Goal: Transaction & Acquisition: Purchase product/service

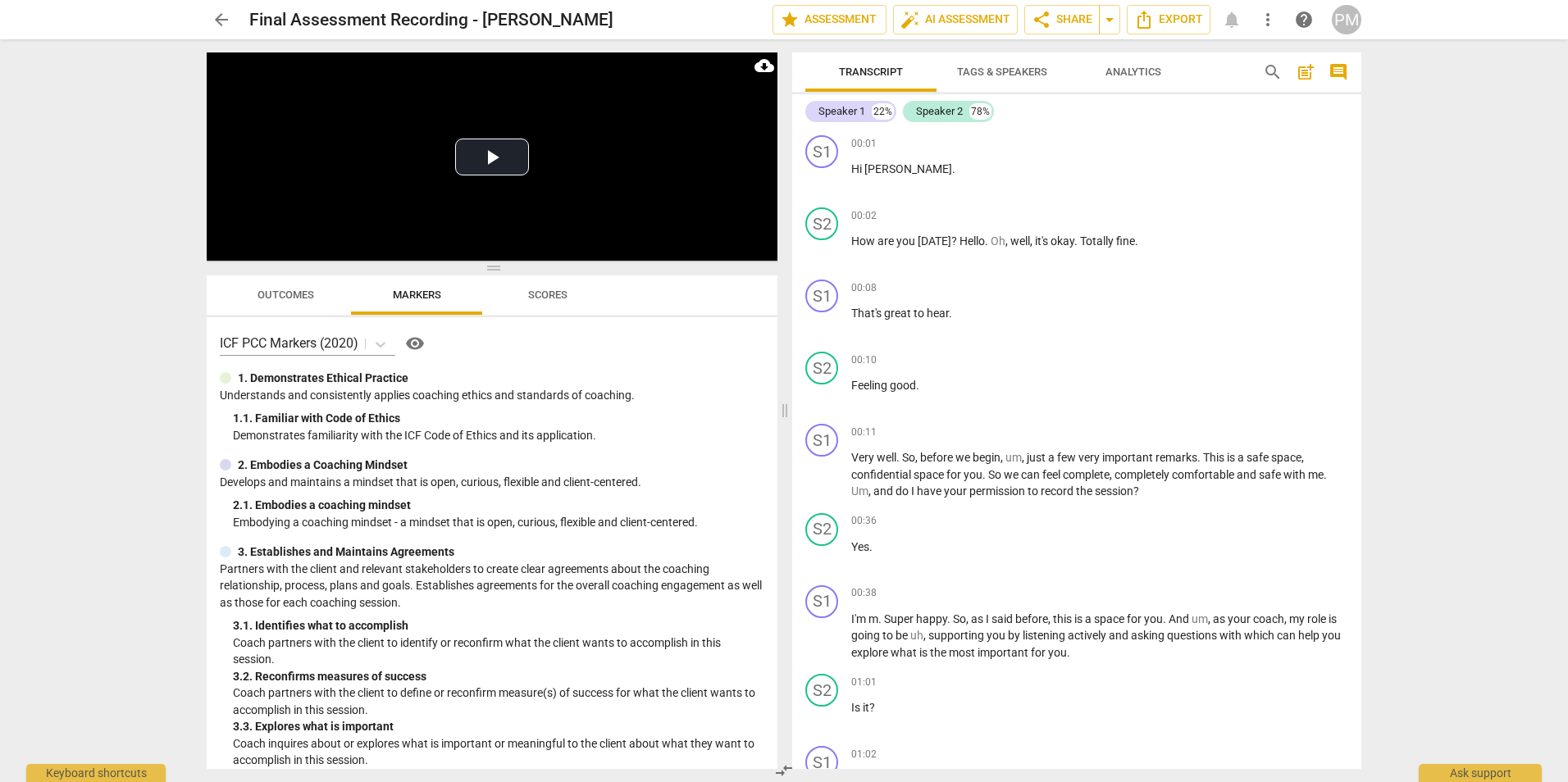
click at [1341, 21] on div "PM" at bounding box center [1347, 20] width 30 height 30
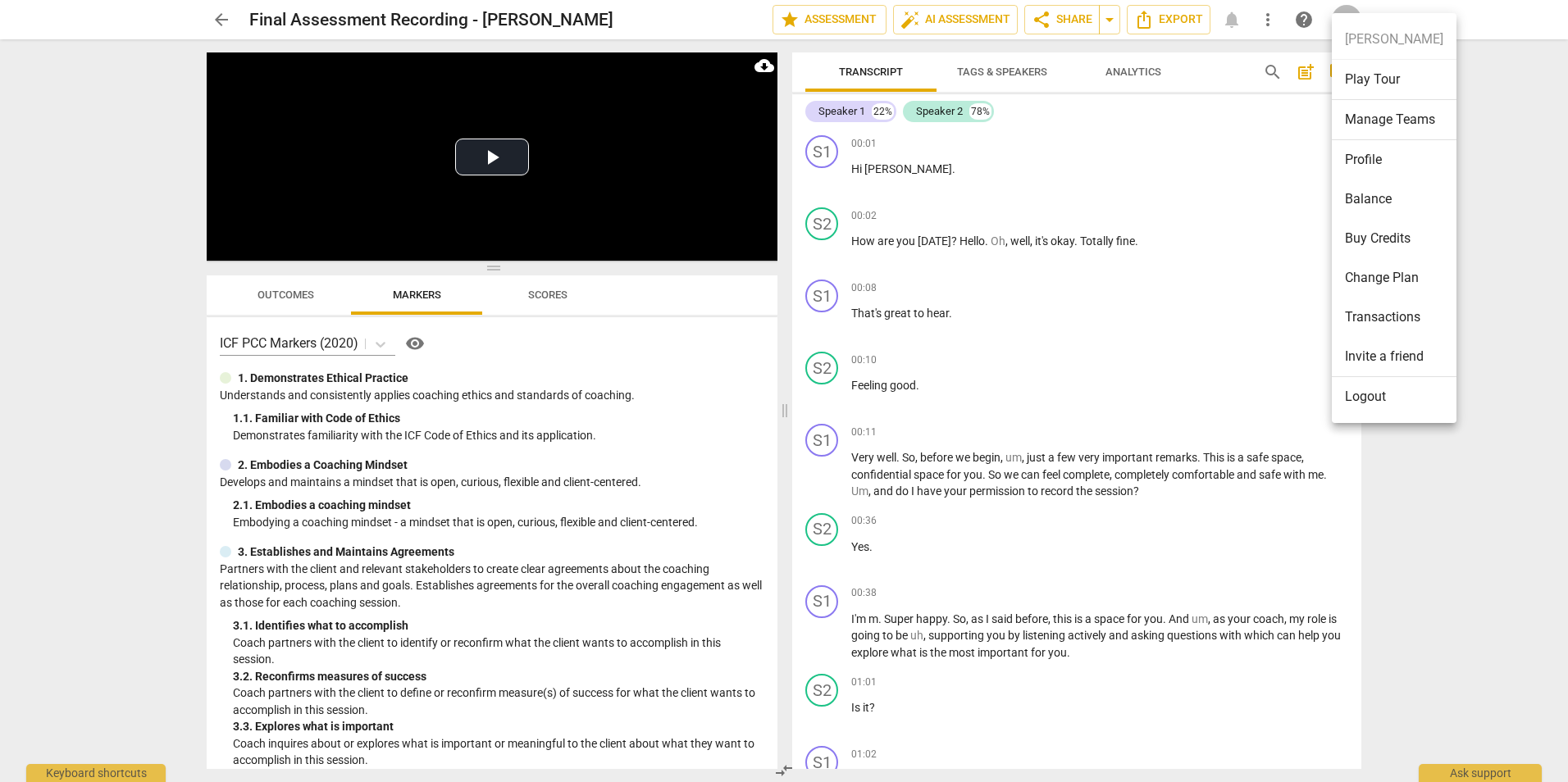
click at [1366, 323] on li "Transactions" at bounding box center [1394, 317] width 124 height 39
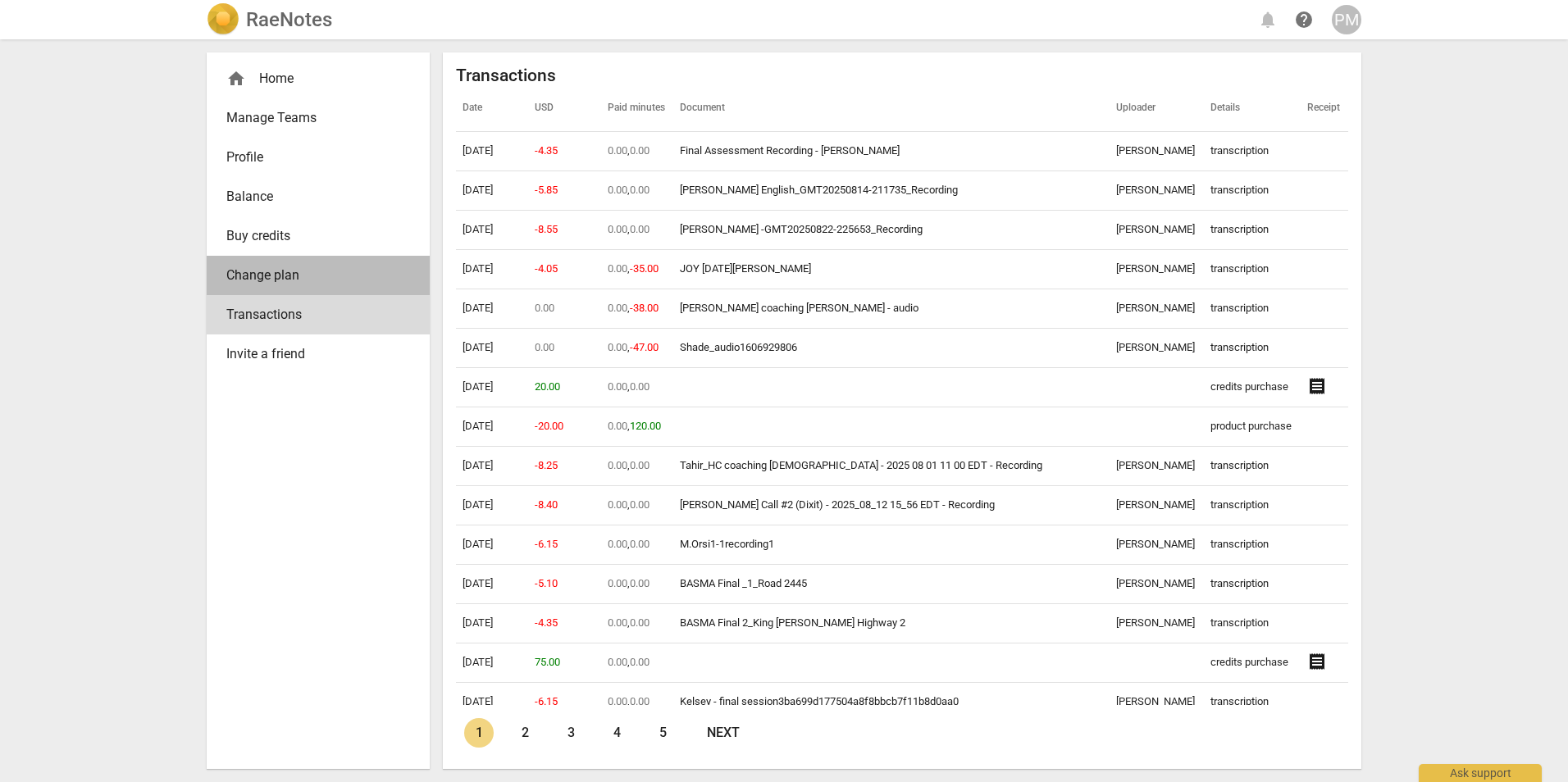
click at [250, 275] on span "Change plan" at bounding box center [312, 275] width 171 height 20
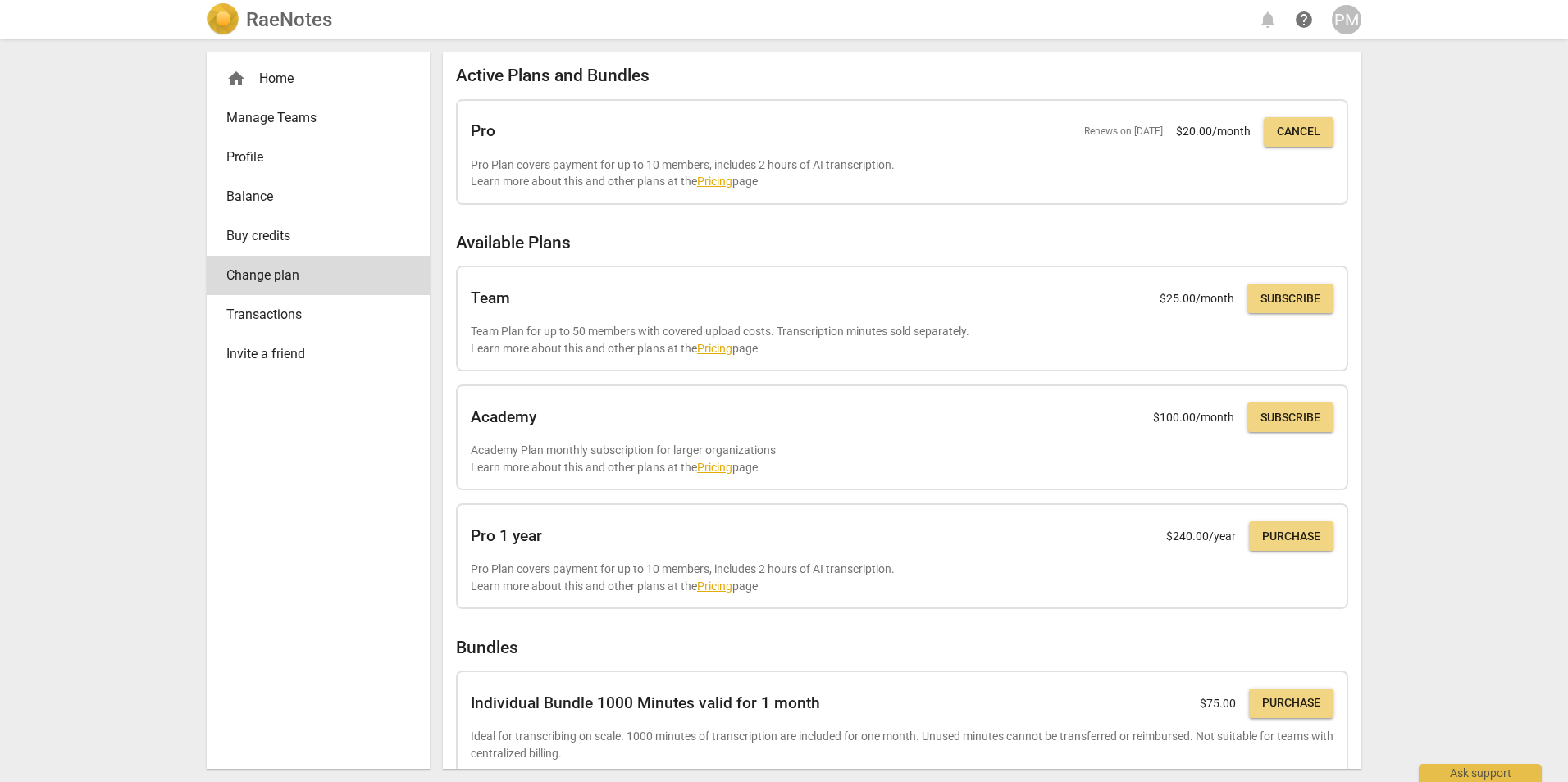
click at [250, 160] on span "Profile" at bounding box center [312, 158] width 171 height 20
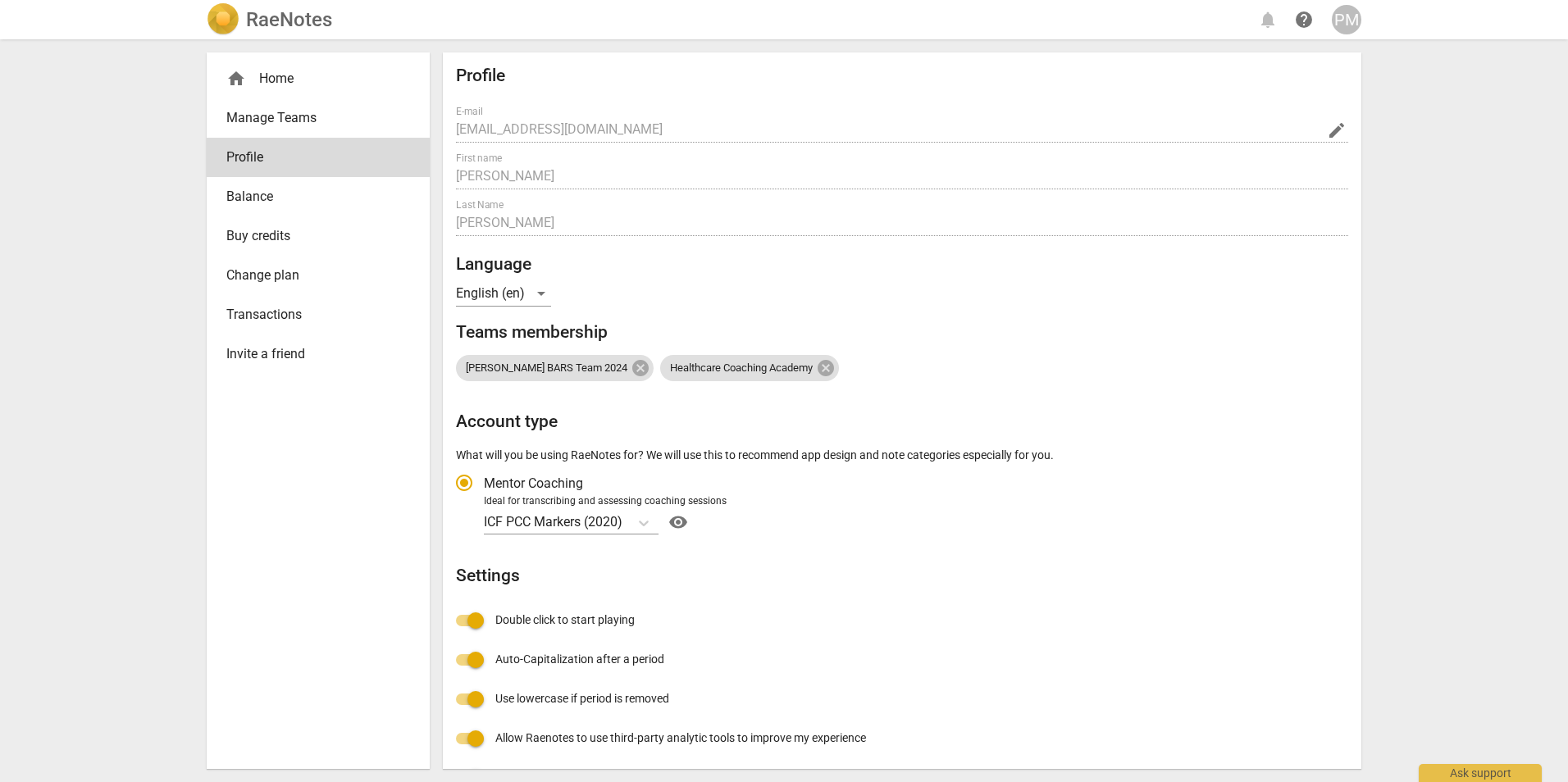
radio input "false"
click at [263, 117] on span "Manage Teams" at bounding box center [312, 119] width 171 height 20
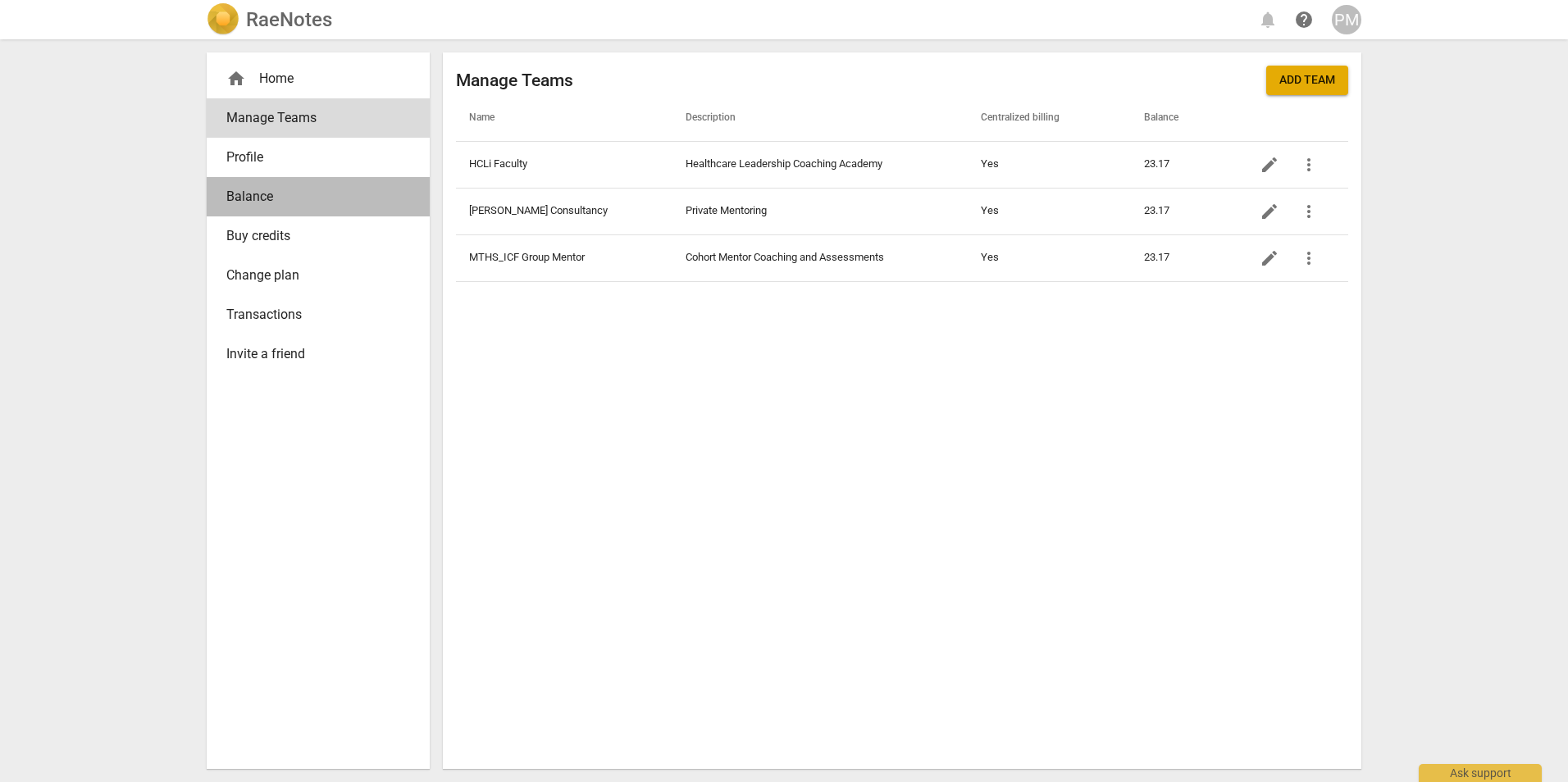
click at [242, 192] on span "Balance" at bounding box center [312, 197] width 171 height 20
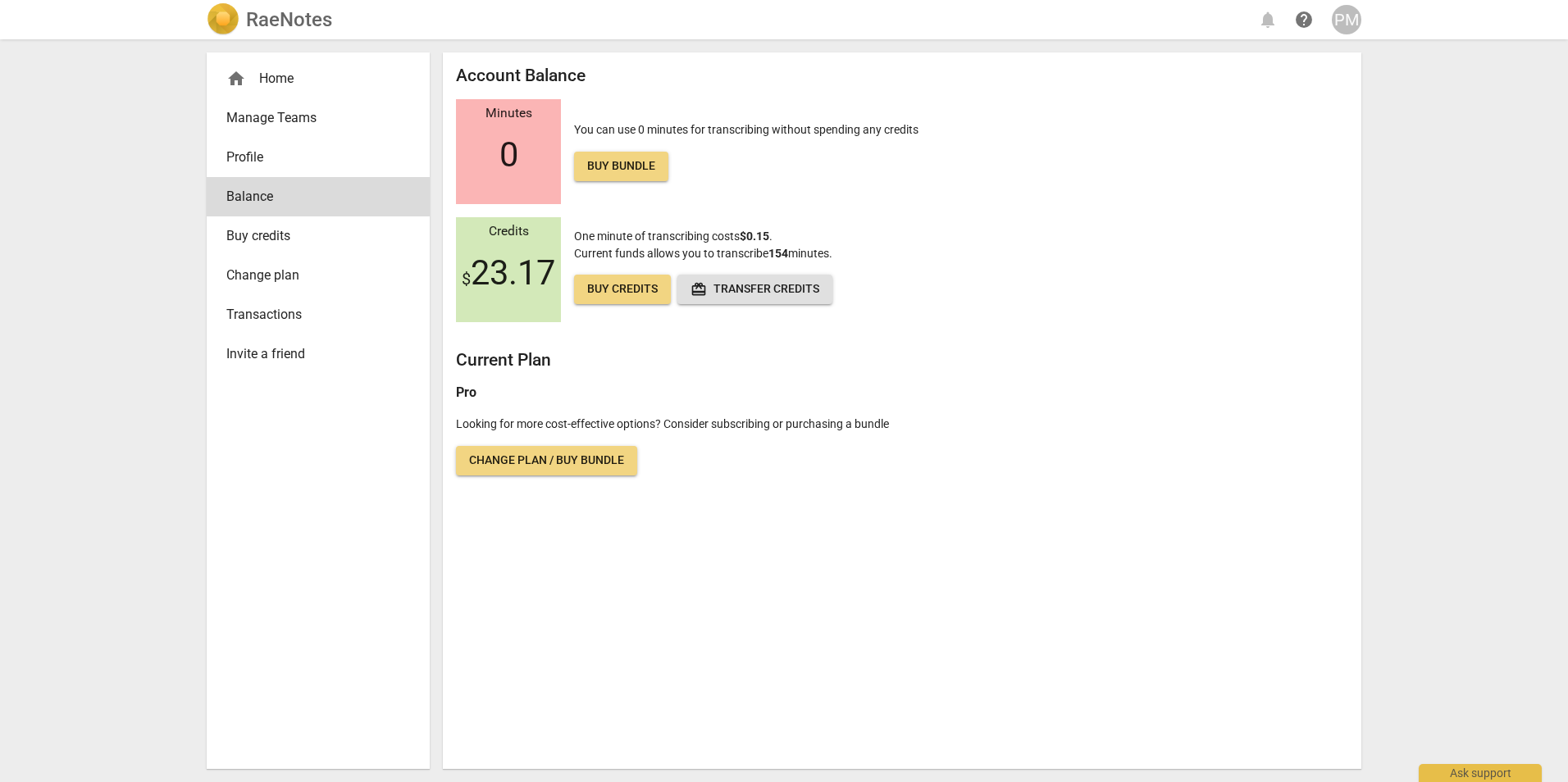
click at [1343, 31] on div "PM" at bounding box center [1347, 20] width 30 height 30
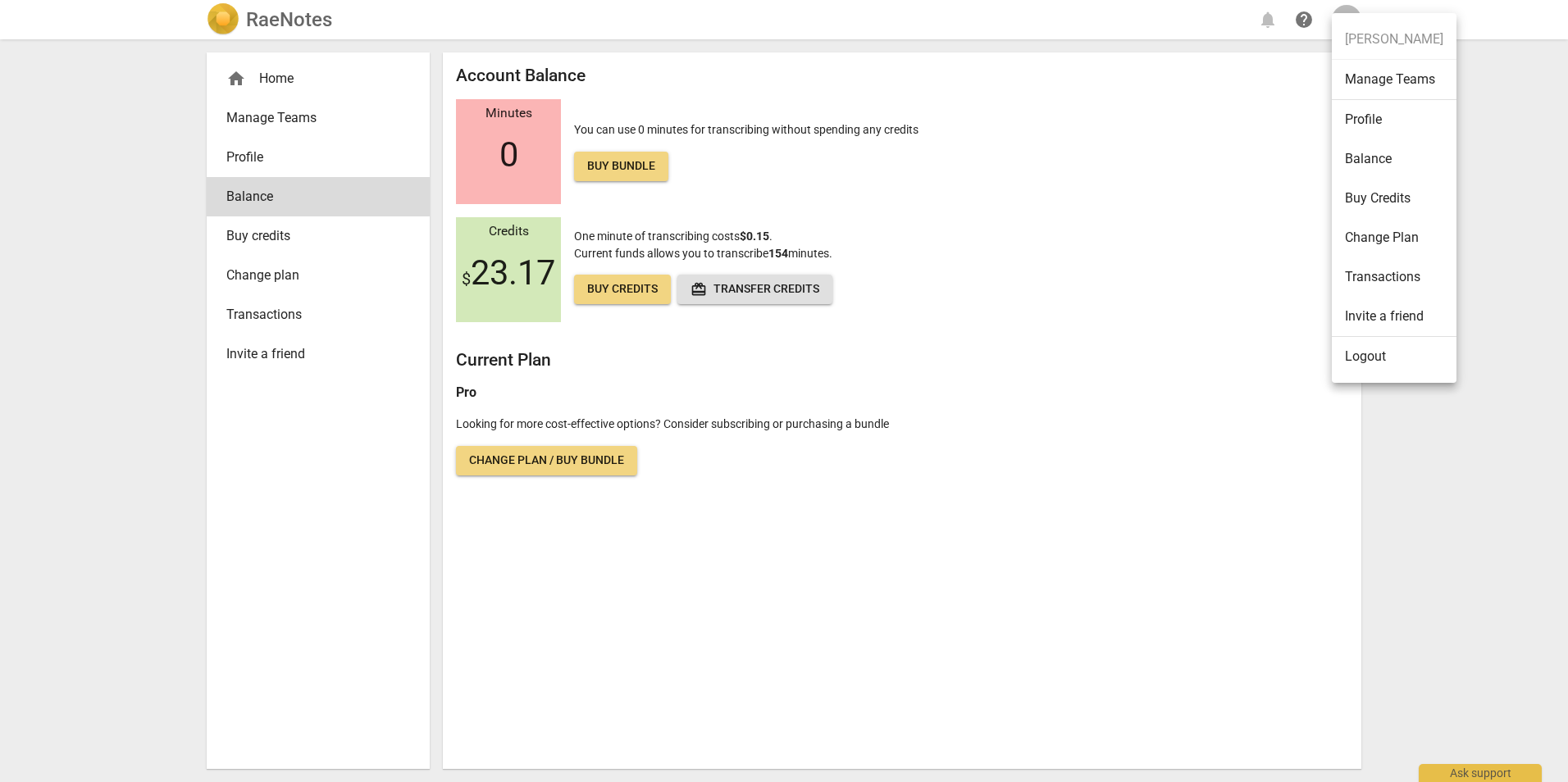
click at [268, 236] on div at bounding box center [784, 391] width 1568 height 782
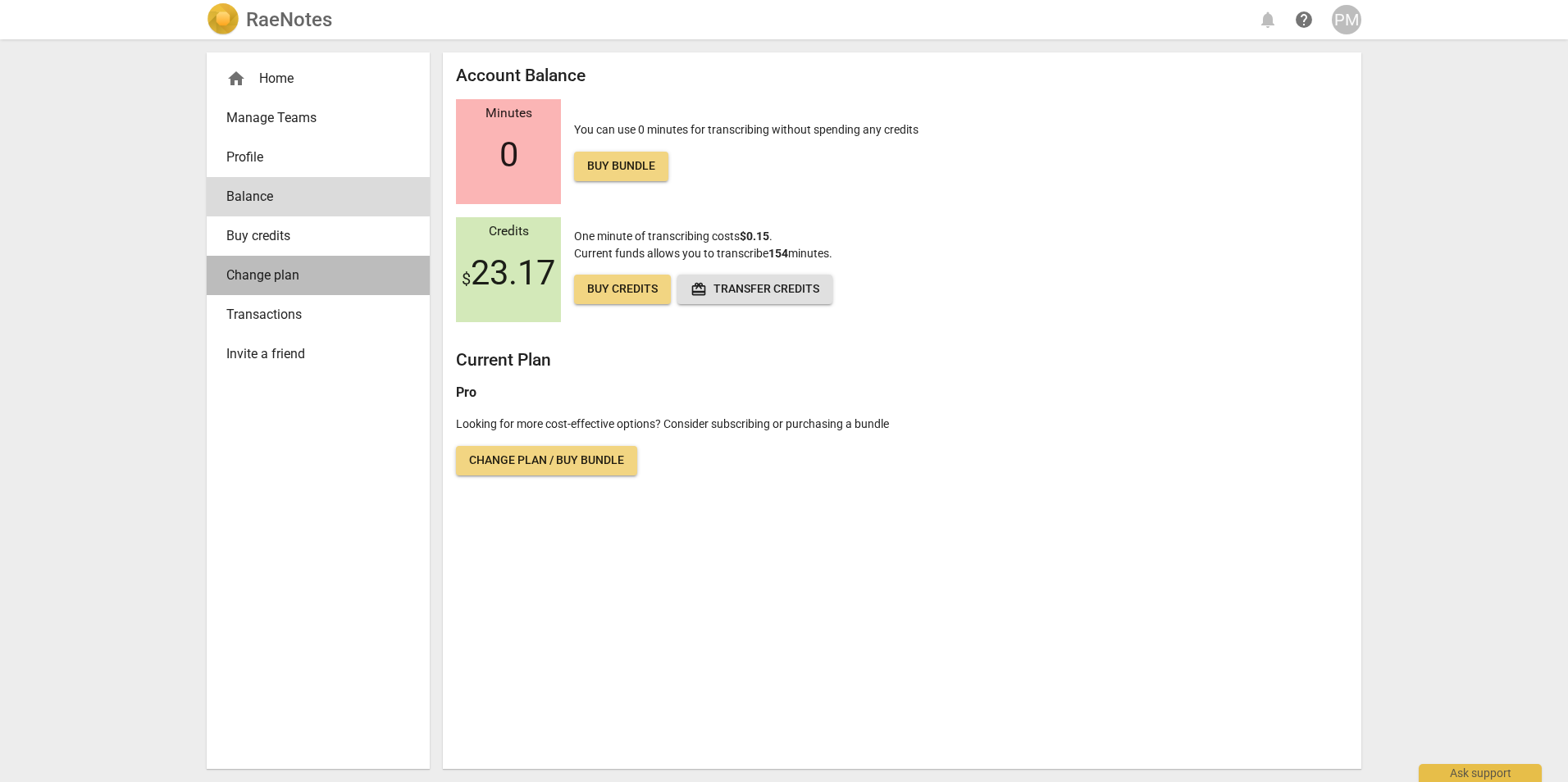
click at [263, 282] on span "Change plan" at bounding box center [312, 275] width 171 height 20
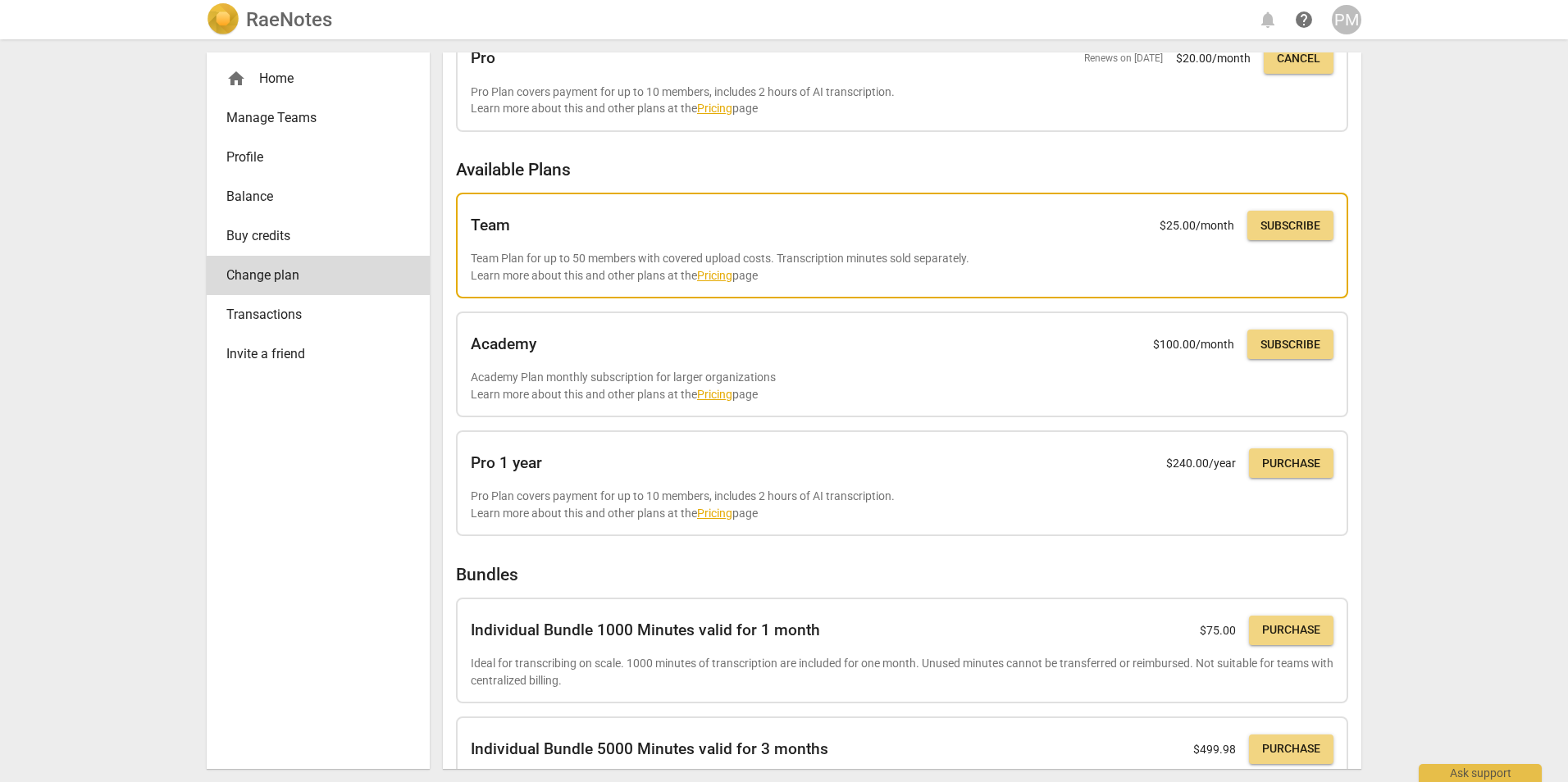
scroll to position [153, 0]
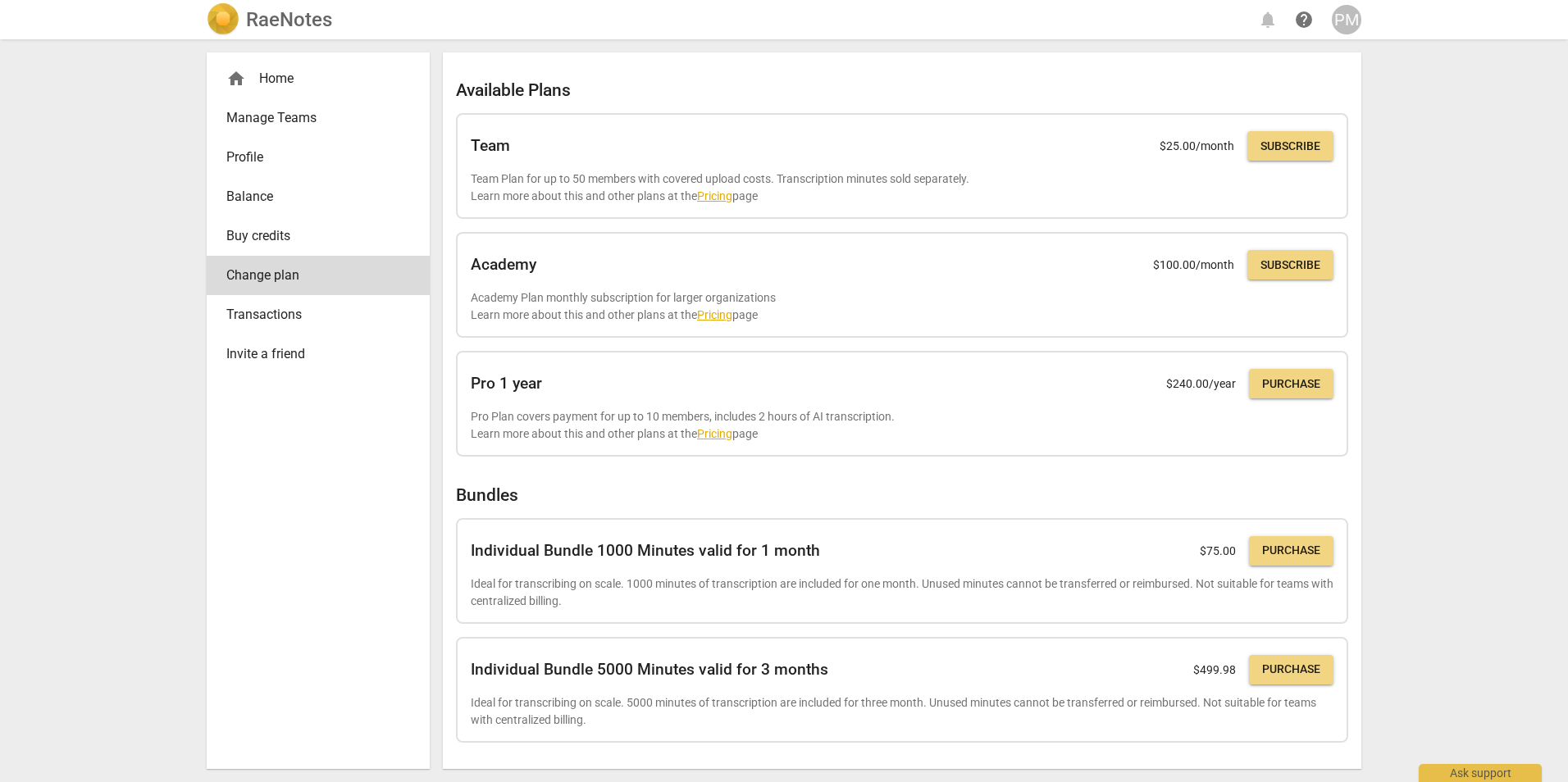
click at [270, 313] on span "Transactions" at bounding box center [312, 315] width 171 height 20
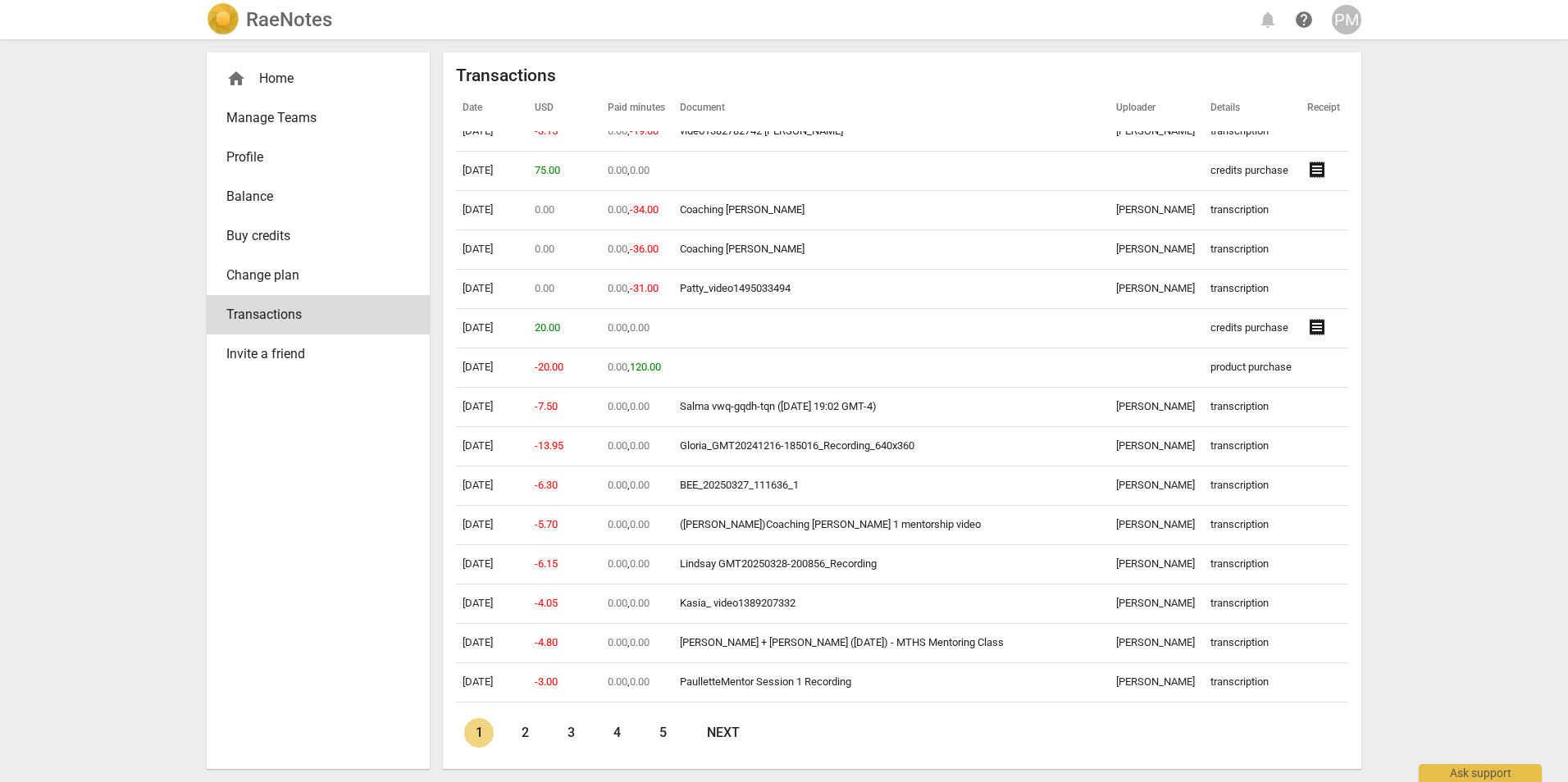
scroll to position [2050, 0]
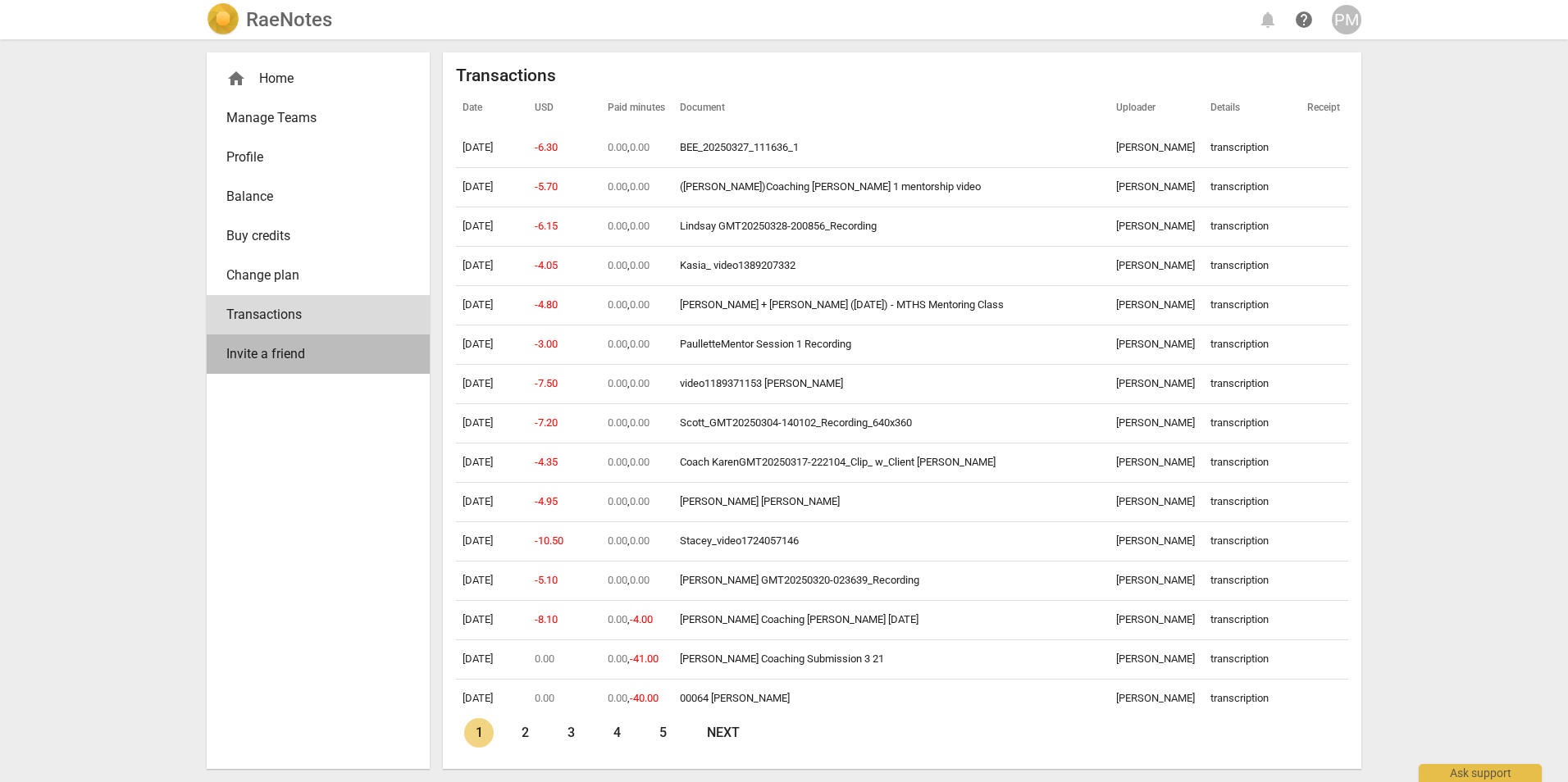
click at [276, 355] on span "Invite a friend" at bounding box center [312, 354] width 171 height 20
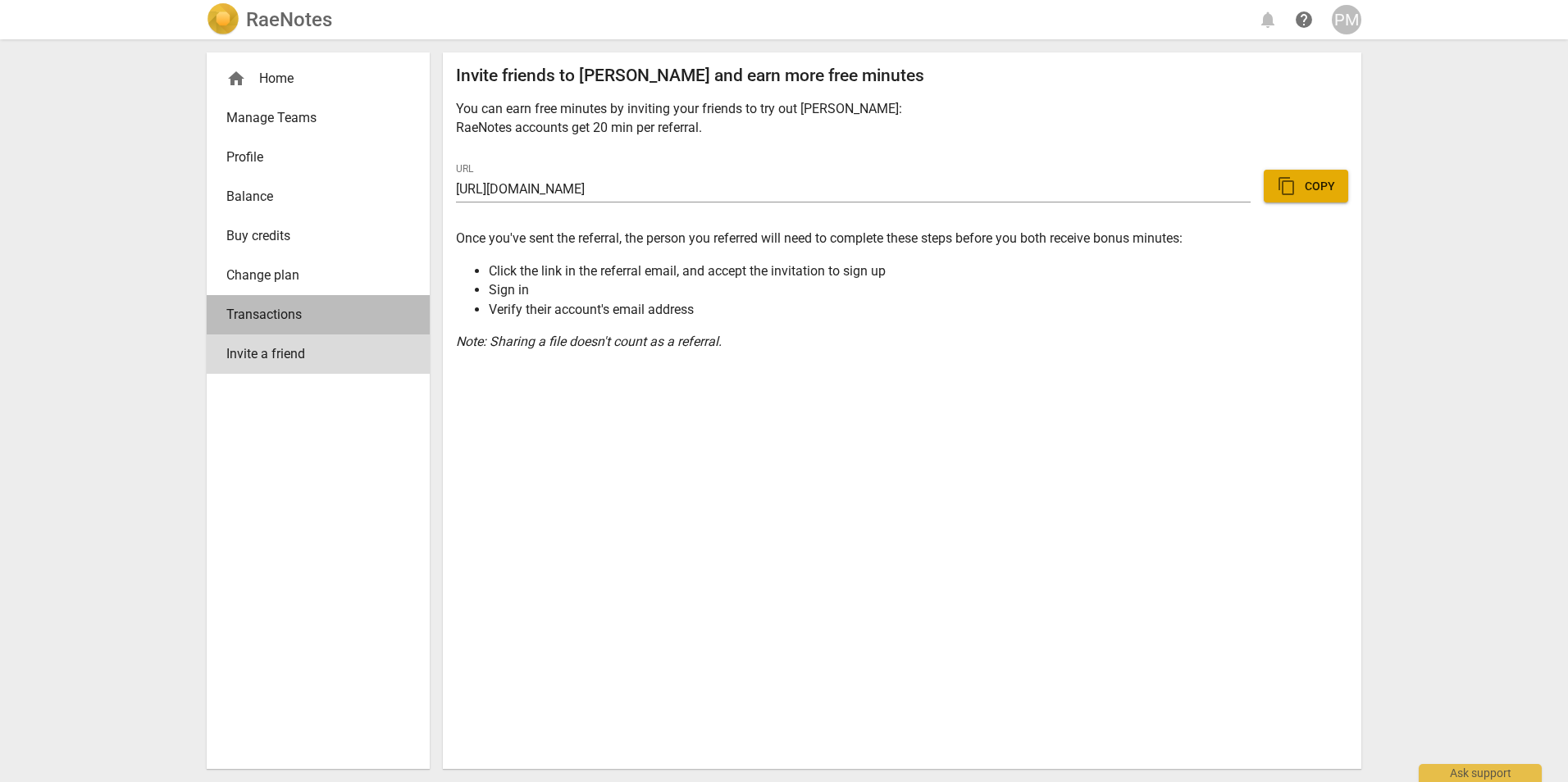
click at [257, 313] on span "Transactions" at bounding box center [312, 315] width 171 height 20
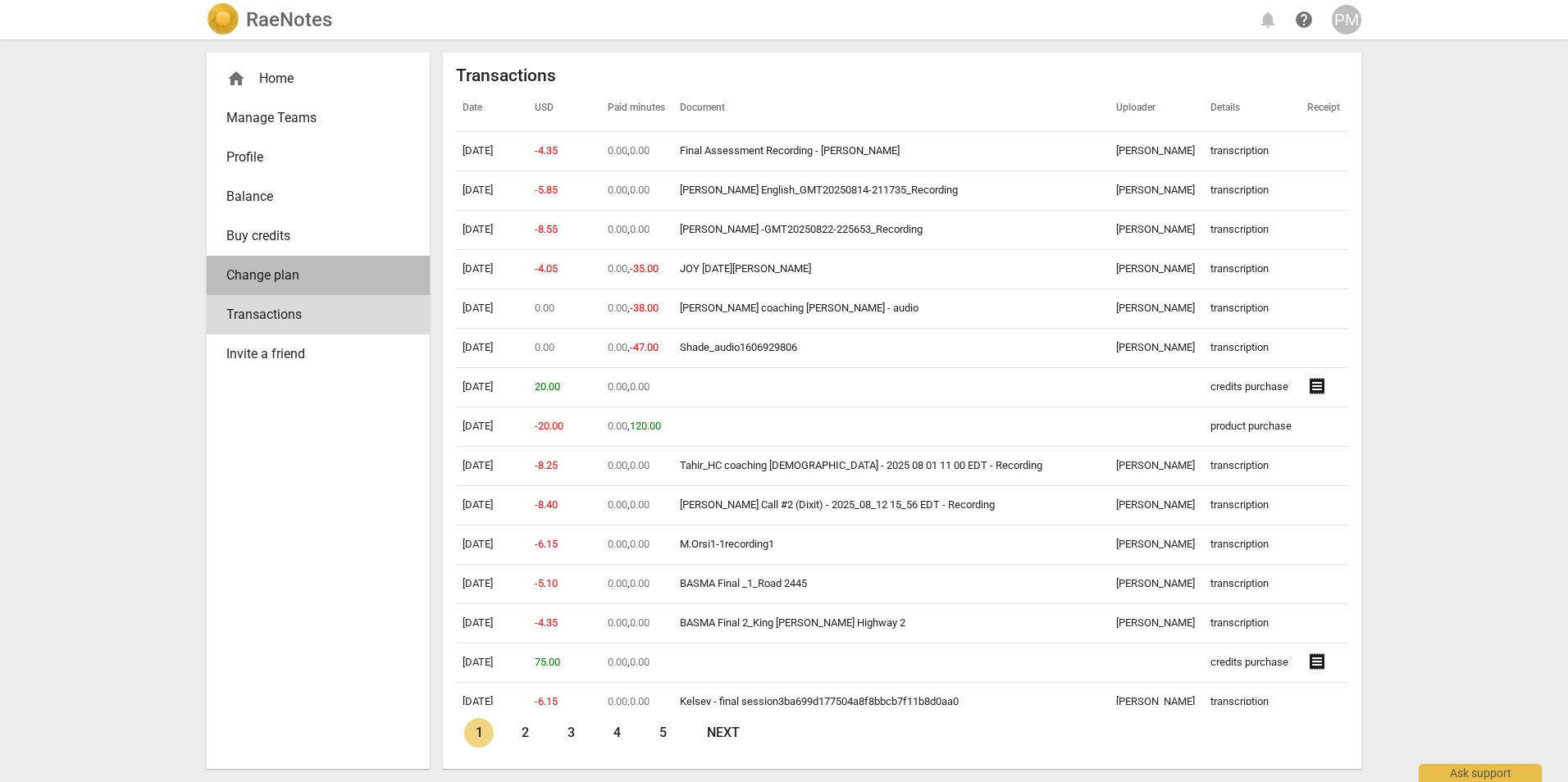
click at [261, 278] on span "Change plan" at bounding box center [312, 275] width 171 height 20
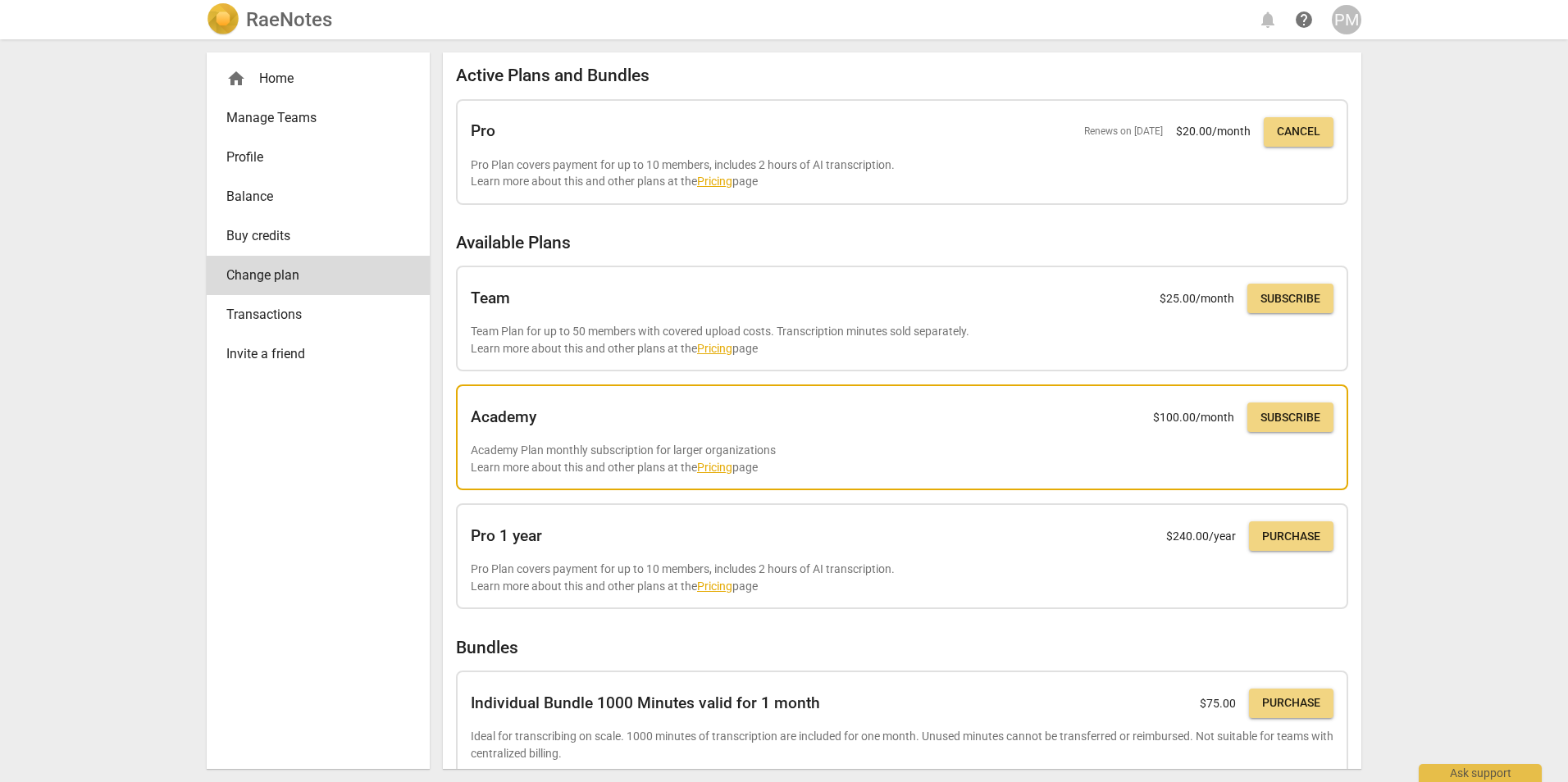
scroll to position [153, 0]
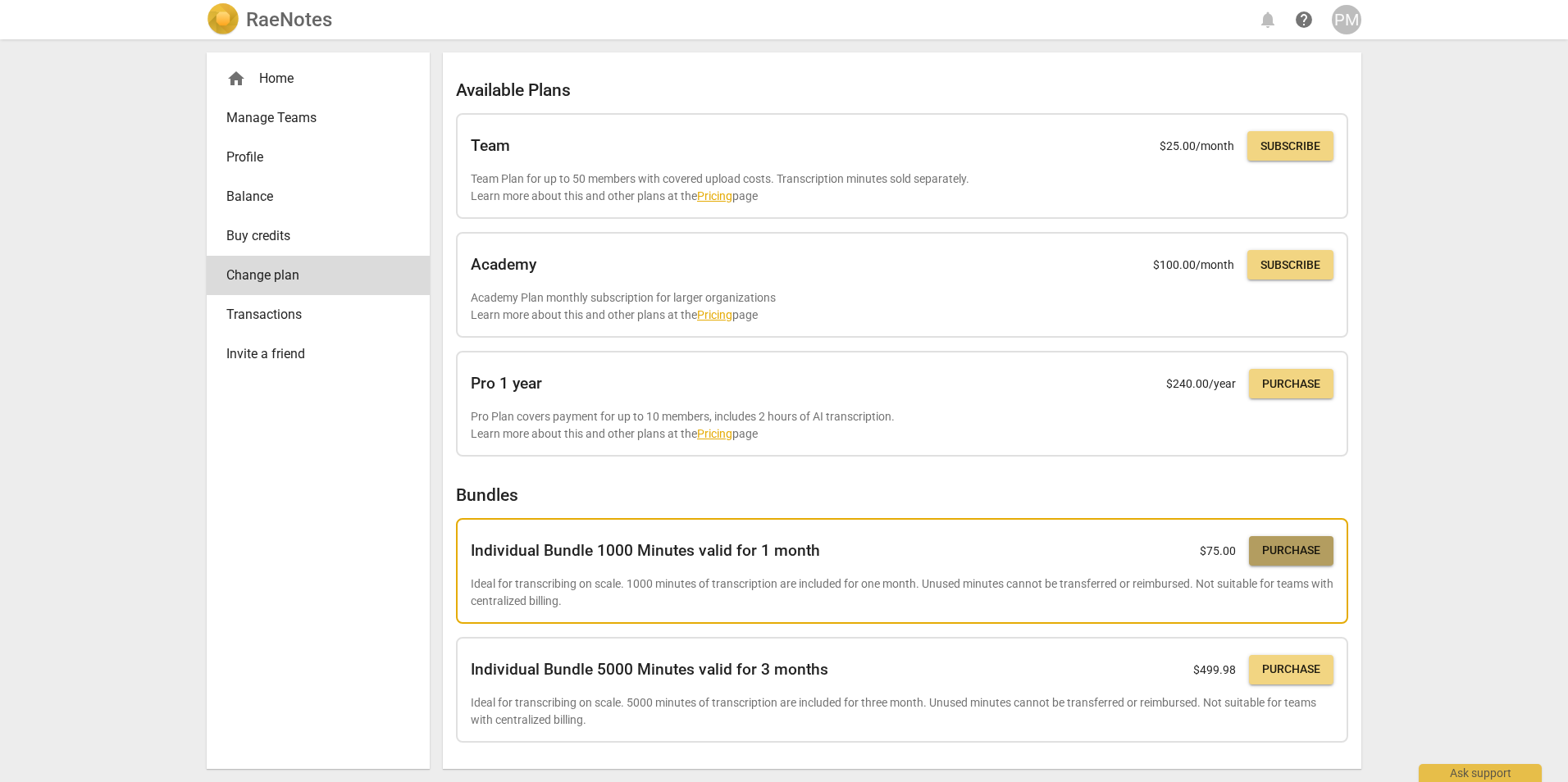
click at [1269, 558] on span "Purchase" at bounding box center [1291, 551] width 58 height 17
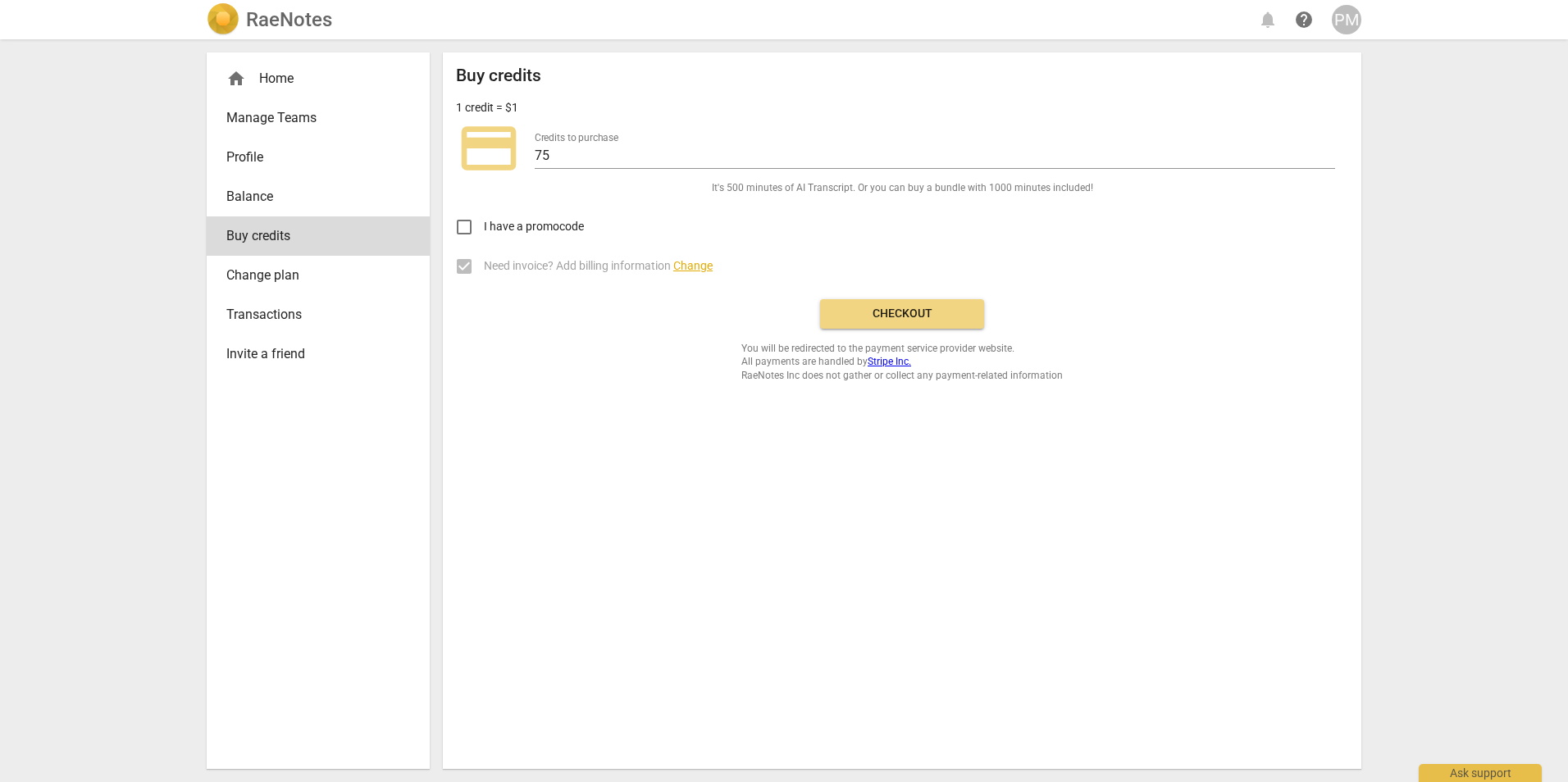
click at [925, 324] on button "Checkout" at bounding box center [902, 314] width 164 height 30
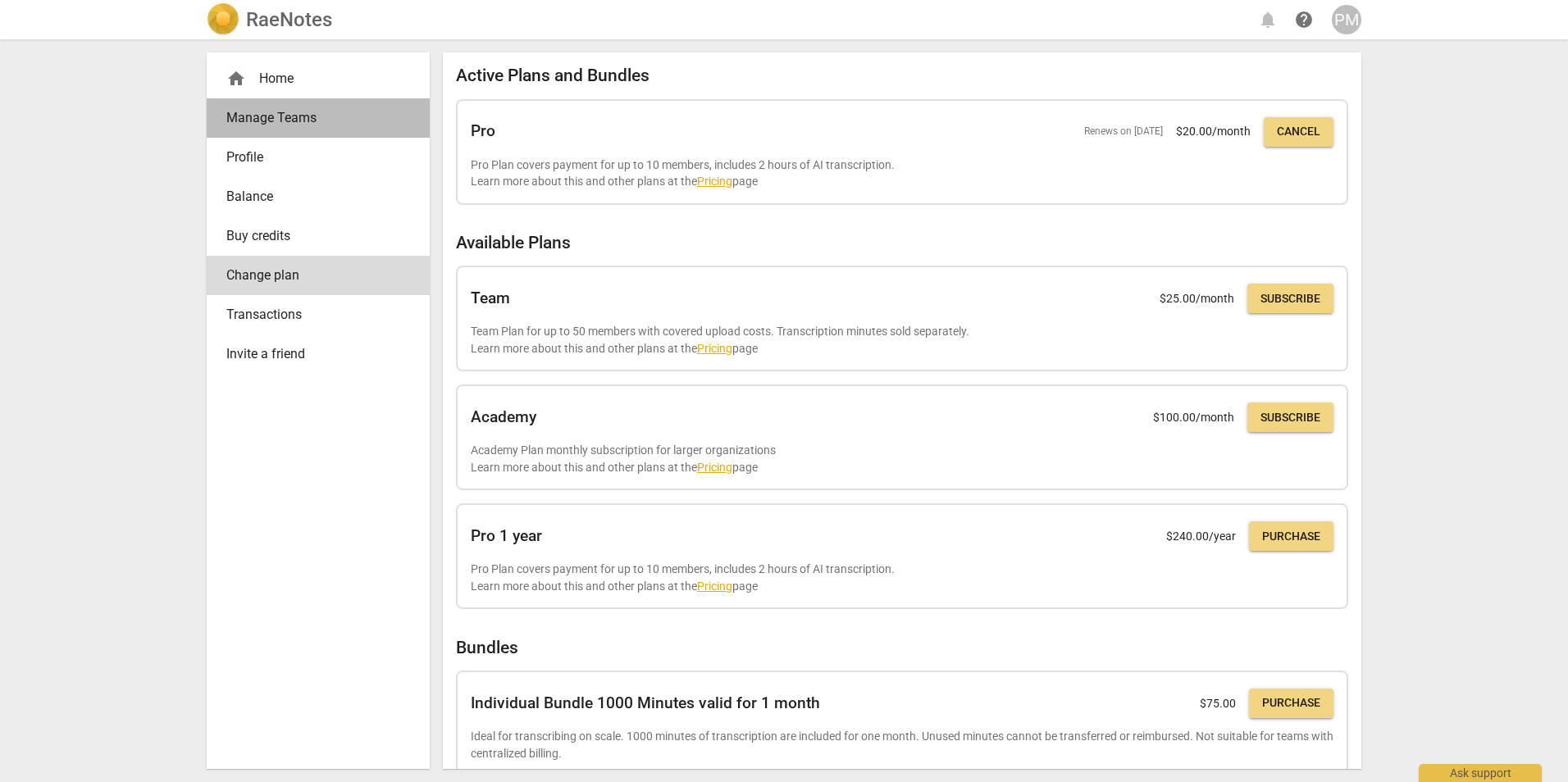
click at [307, 126] on span "Manage Teams" at bounding box center [312, 119] width 171 height 20
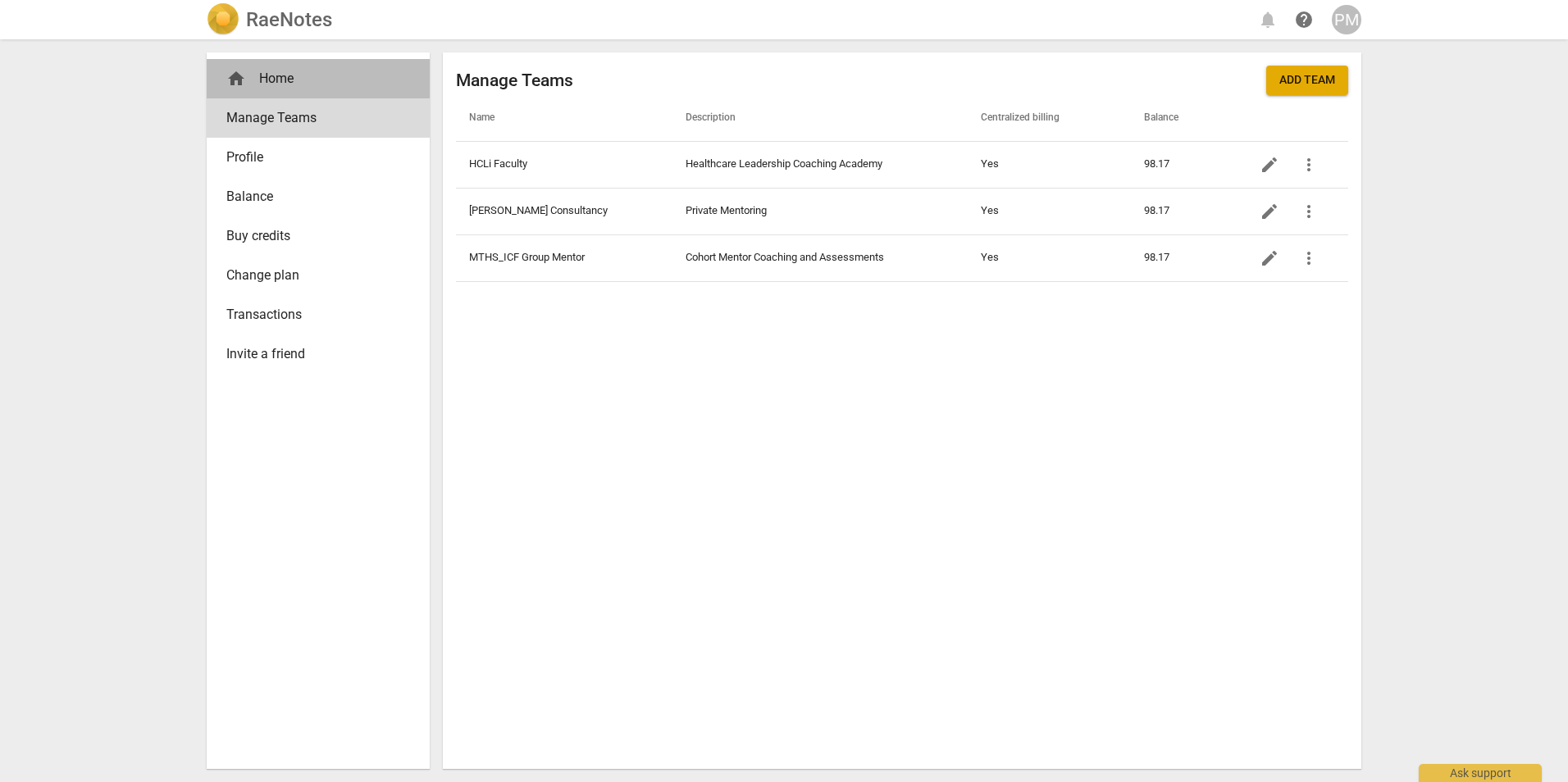
click at [266, 80] on div "home Home" at bounding box center [312, 79] width 171 height 20
